Goal: Task Accomplishment & Management: Manage account settings

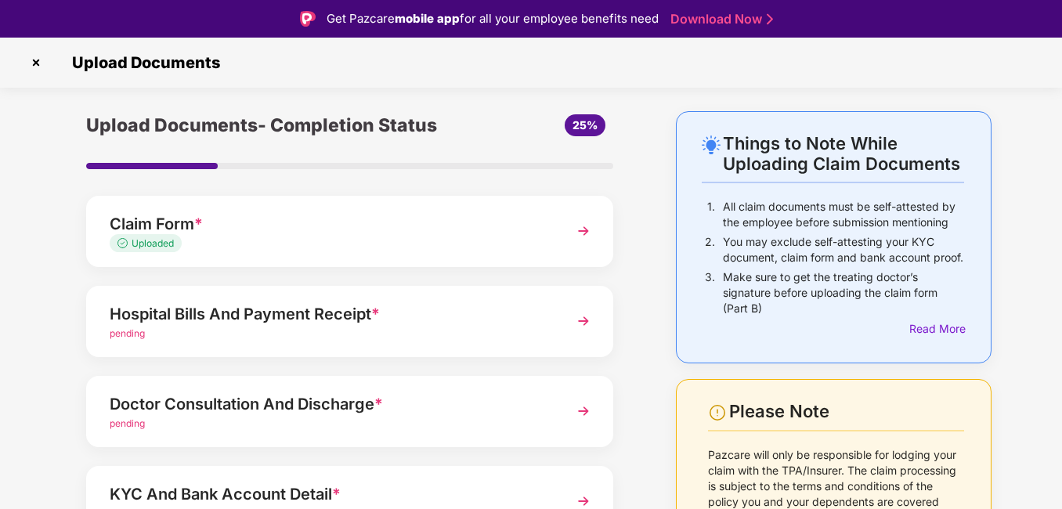
click at [583, 322] on img at bounding box center [583, 321] width 28 height 28
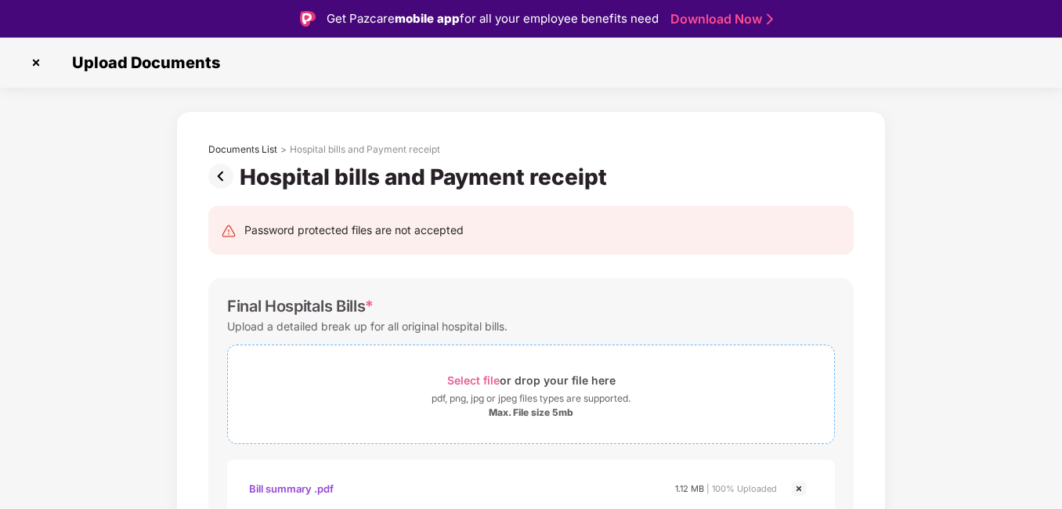
click at [492, 380] on span "Select file" at bounding box center [473, 380] width 52 height 13
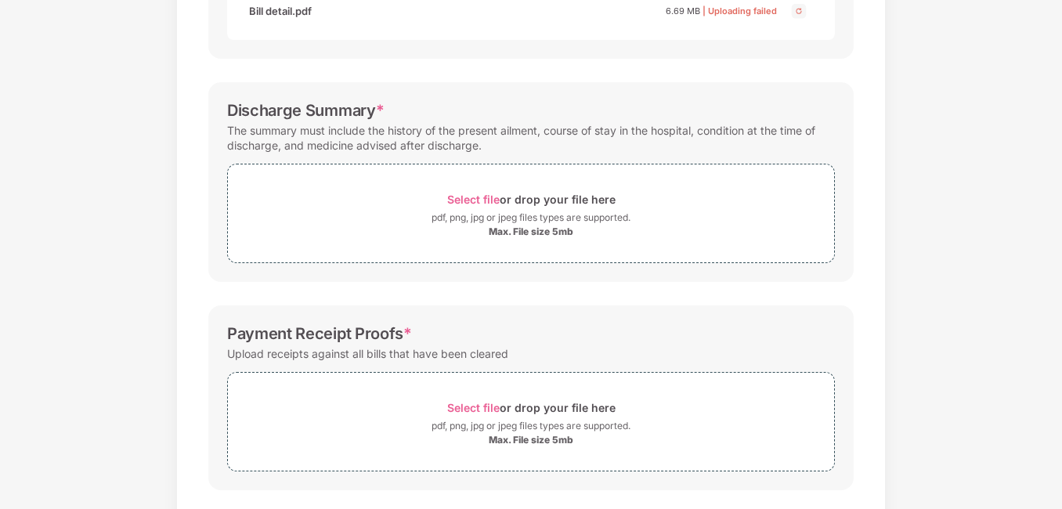
scroll to position [590, 0]
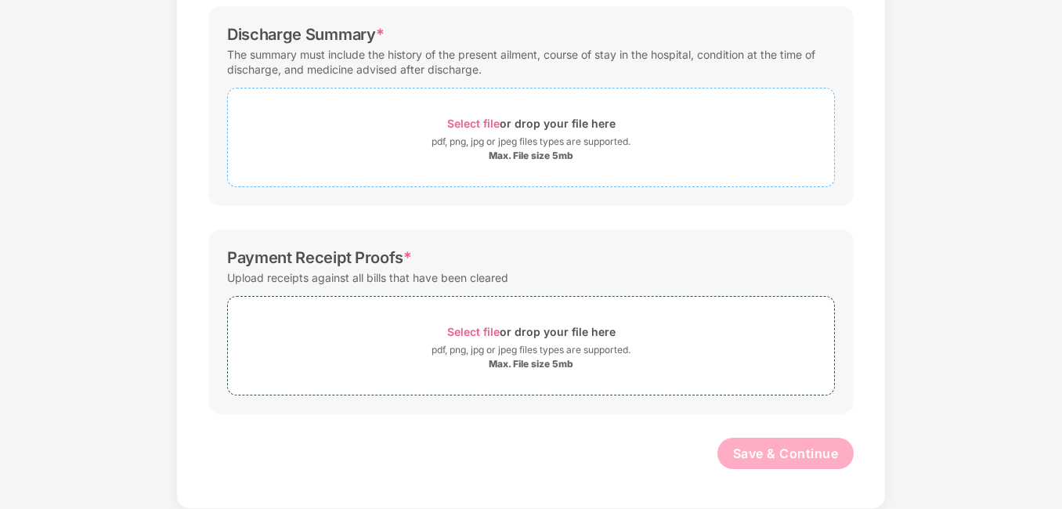
click at [484, 126] on span "Select file" at bounding box center [473, 123] width 52 height 13
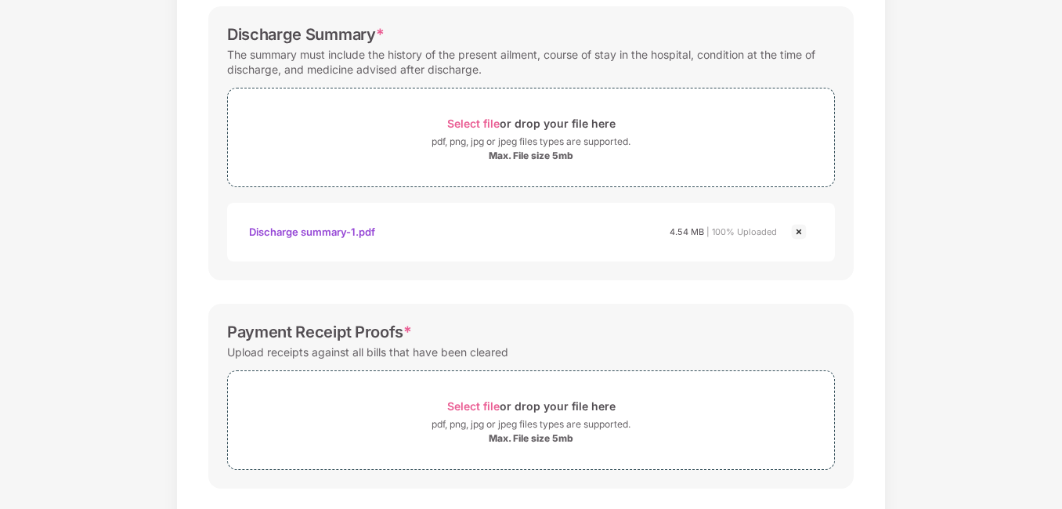
drag, startPoint x: 1063, startPoint y: 275, endPoint x: 1010, endPoint y: 123, distance: 160.7
click at [1010, 123] on div "Documents List > Hospital bills and Payment receipt Hospital bills and Payment …" at bounding box center [531, 34] width 1062 height 1100
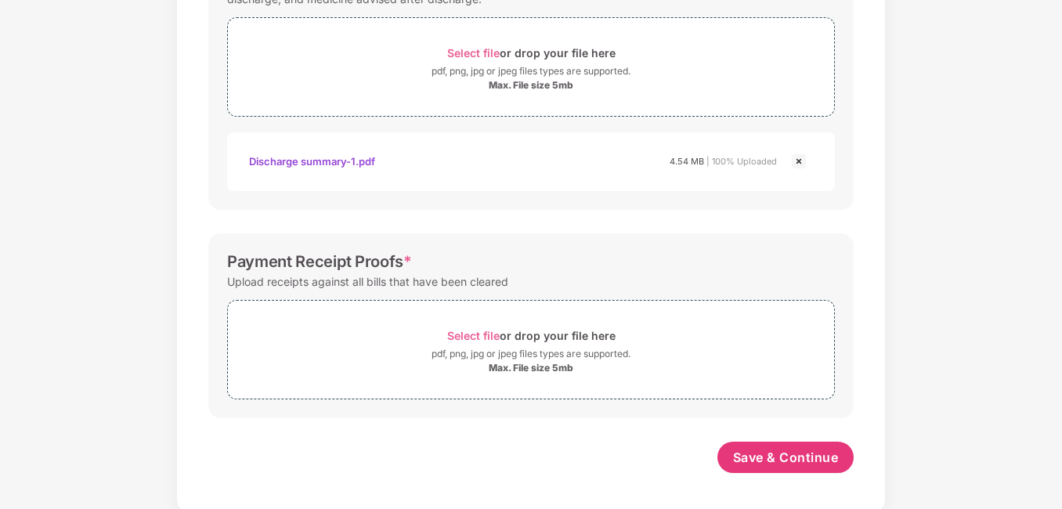
scroll to position [664, 0]
